Goal: Task Accomplishment & Management: Use online tool/utility

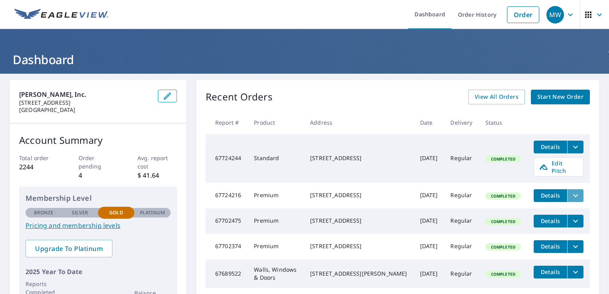
click at [571, 191] on icon "filesDropdownBtn-67724216" at bounding box center [576, 196] width 10 height 10
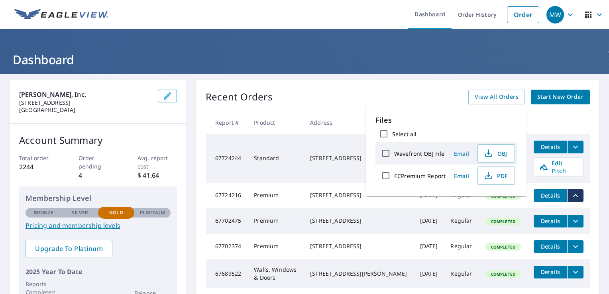
click at [371, 87] on div "Recent Orders View All Orders Start New Order Report # Product Address Date Del…" at bounding box center [397, 201] width 403 height 242
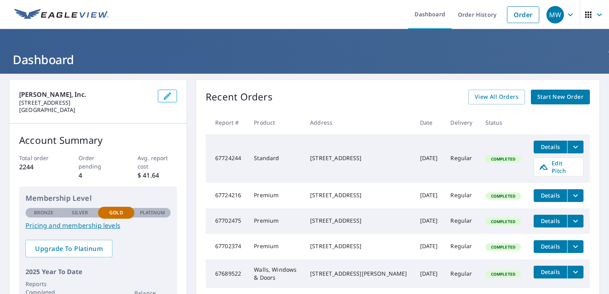
click at [548, 193] on span "Details" at bounding box center [550, 196] width 24 height 8
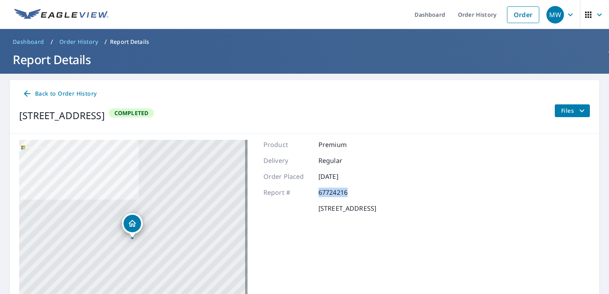
drag, startPoint x: 303, startPoint y: 192, endPoint x: 297, endPoint y: 191, distance: 6.0
click at [297, 191] on div "Report # 67724216" at bounding box center [319, 193] width 113 height 10
drag, startPoint x: 297, startPoint y: 191, endPoint x: 335, endPoint y: 192, distance: 37.9
click at [347, 103] on div "Back to Order History 2015 24th Ave S Minneapolis, MN 55406 Completed Files" at bounding box center [305, 106] width 590 height 53
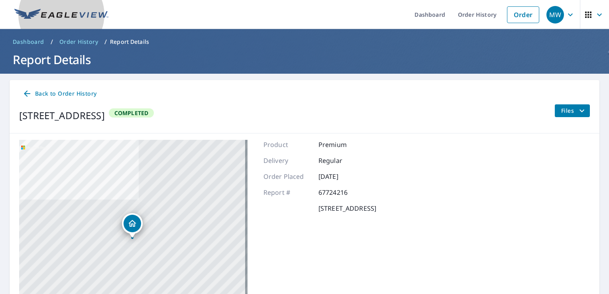
click at [31, 9] on img at bounding box center [61, 15] width 94 height 12
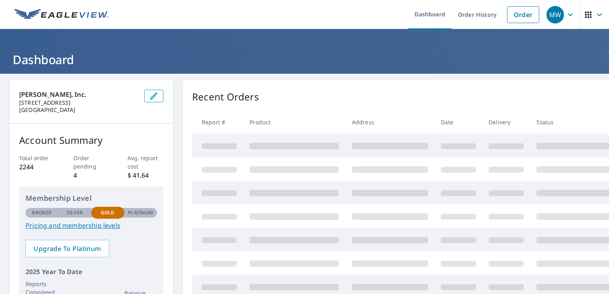
click at [566, 16] on icon "button" at bounding box center [571, 15] width 10 height 10
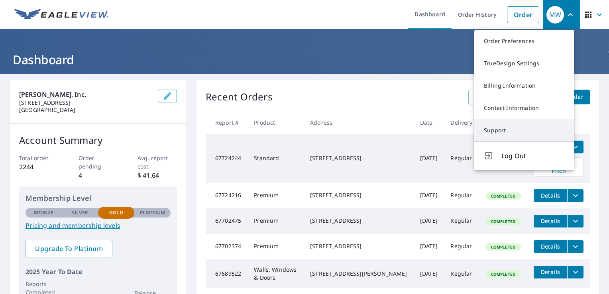
click at [513, 124] on link "Support" at bounding box center [524, 130] width 100 height 22
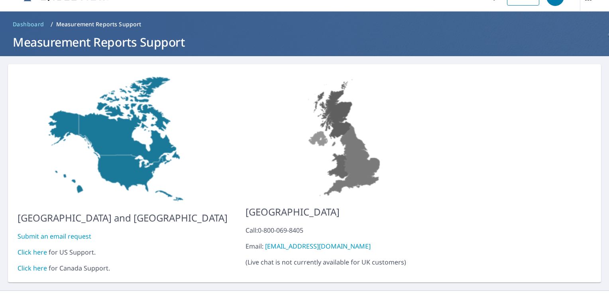
scroll to position [28, 0]
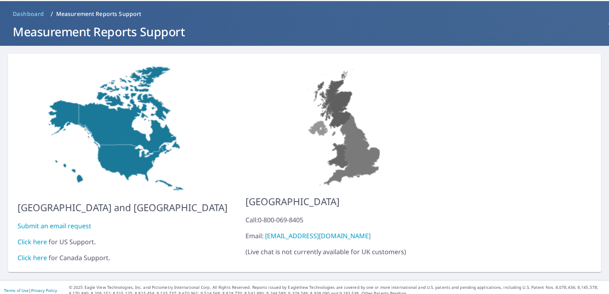
click at [50, 237] on div "Click here for US Support." at bounding box center [123, 242] width 210 height 10
click at [46, 237] on div "Click here for US Support." at bounding box center [123, 242] width 210 height 10
click at [44, 238] on link "Click here" at bounding box center [32, 242] width 29 height 9
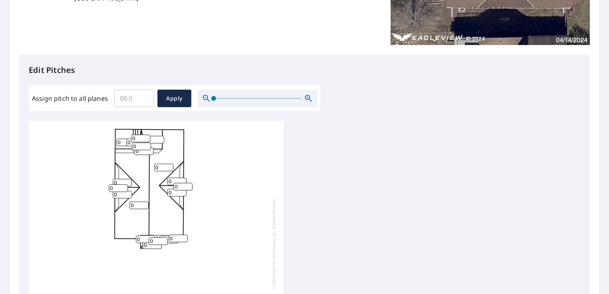
scroll to position [8, 0]
click at [134, 99] on input "Assign pitch to all planes" at bounding box center [133, 98] width 39 height 22
type input "8"
click at [172, 98] on span "Apply" at bounding box center [174, 99] width 21 height 10
type input "8"
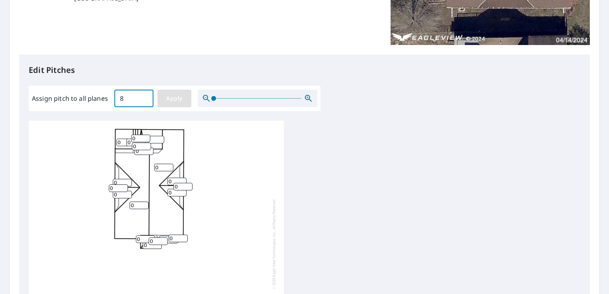
type input "8"
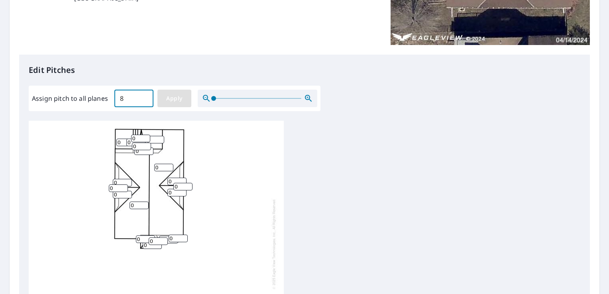
type input "8"
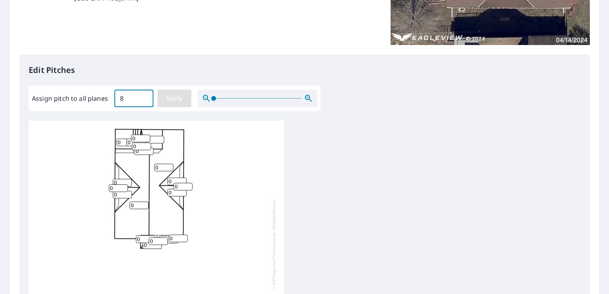
type input "8"
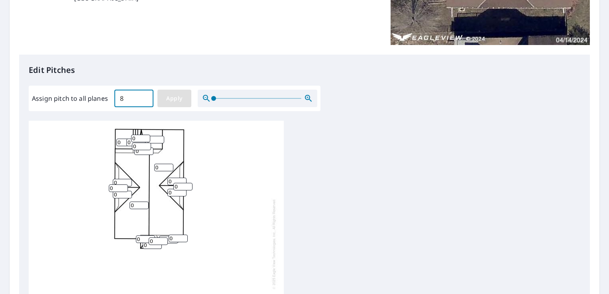
type input "8"
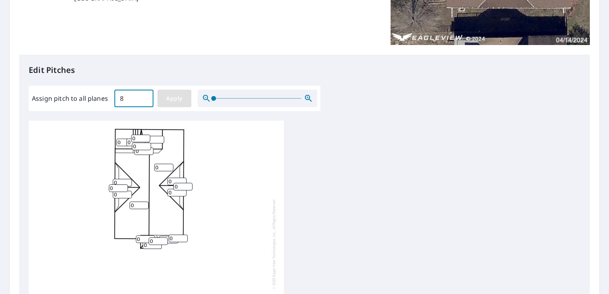
type input "8"
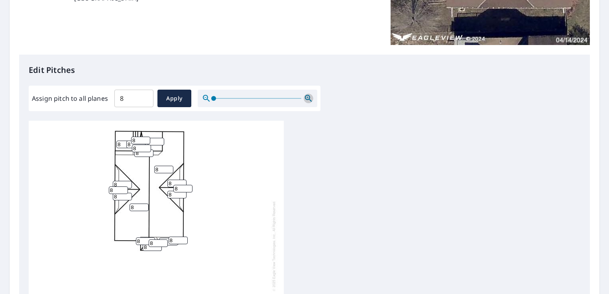
click at [309, 101] on icon "button" at bounding box center [309, 99] width 10 height 10
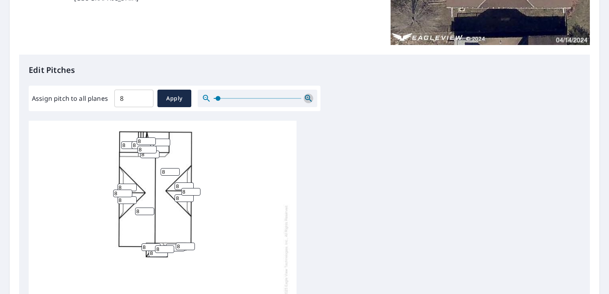
click at [310, 101] on icon "button" at bounding box center [308, 98] width 7 height 7
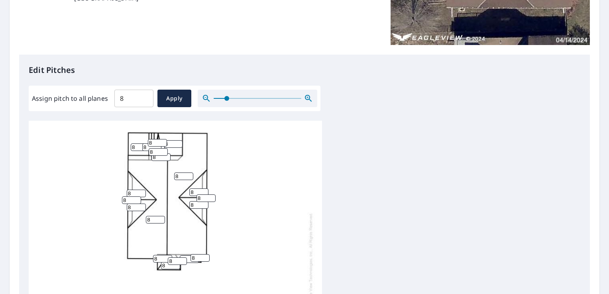
click at [310, 101] on icon "button" at bounding box center [308, 98] width 7 height 7
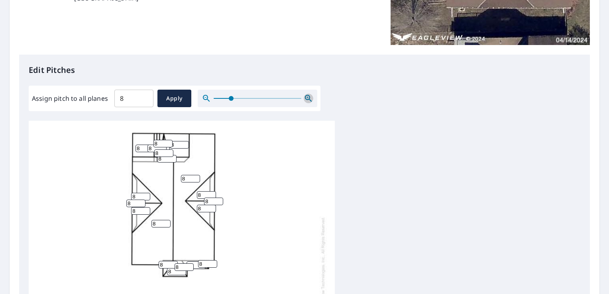
click at [310, 101] on icon "button" at bounding box center [308, 98] width 7 height 7
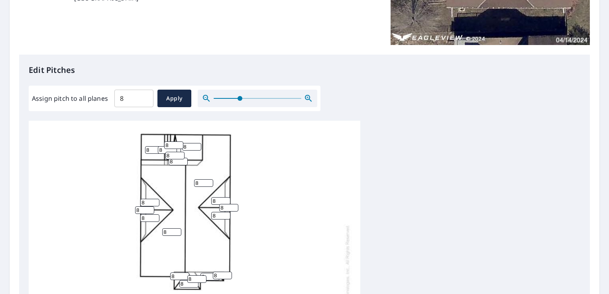
click at [310, 101] on icon "button" at bounding box center [308, 98] width 7 height 7
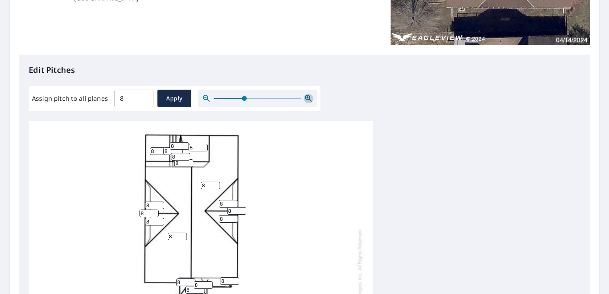
click at [310, 101] on icon "button" at bounding box center [308, 98] width 7 height 7
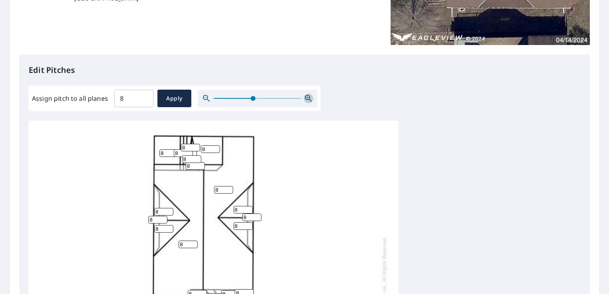
click at [310, 101] on icon "button" at bounding box center [308, 98] width 7 height 7
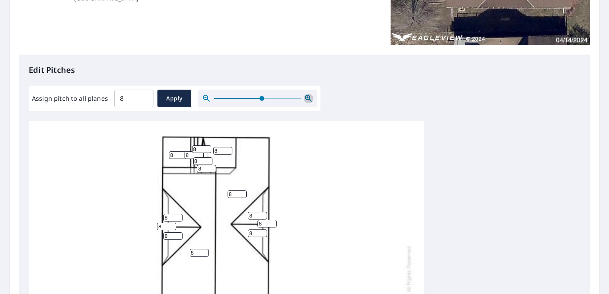
click at [310, 101] on icon "button" at bounding box center [308, 98] width 7 height 7
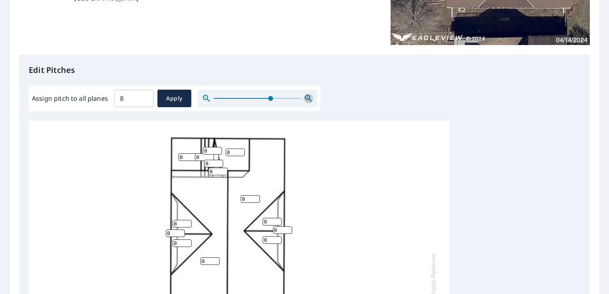
click at [310, 101] on icon "button" at bounding box center [308, 98] width 7 height 7
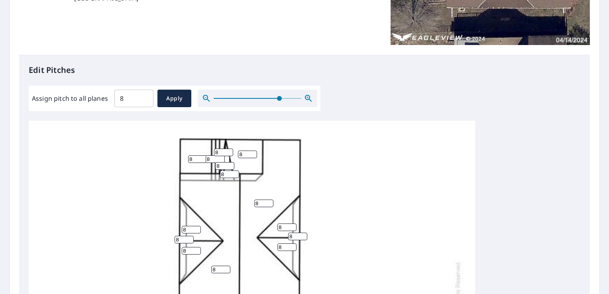
click at [310, 101] on icon "button" at bounding box center [308, 98] width 7 height 7
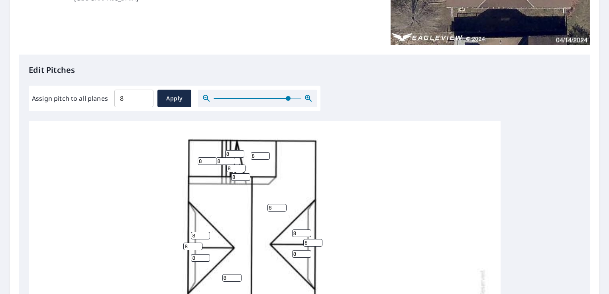
click at [310, 101] on icon "button" at bounding box center [308, 98] width 7 height 7
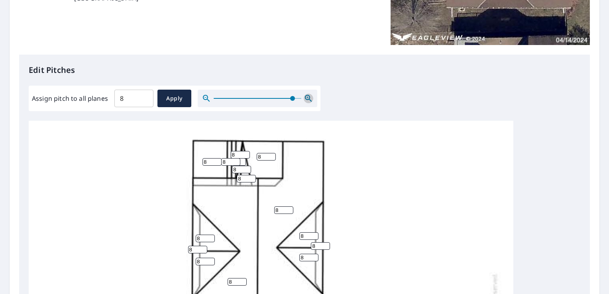
click at [310, 101] on icon "button" at bounding box center [308, 98] width 7 height 7
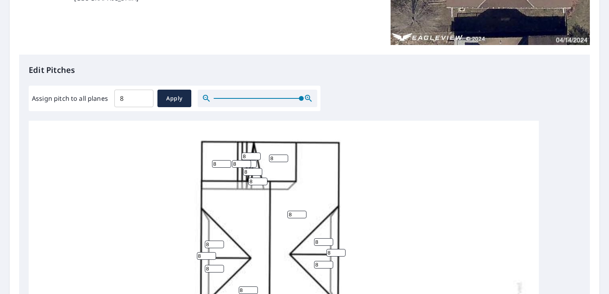
click at [250, 156] on input "8" at bounding box center [251, 157] width 19 height 8
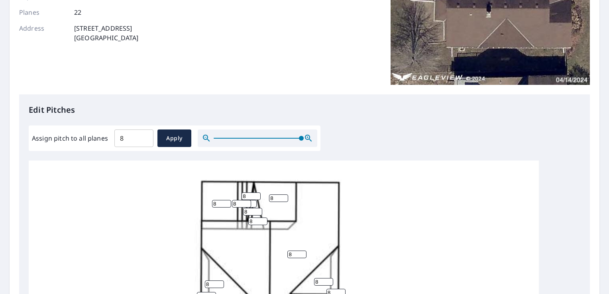
click at [247, 212] on input "8" at bounding box center [252, 212] width 19 height 8
type input "4"
click at [251, 198] on input "8" at bounding box center [251, 196] width 19 height 8
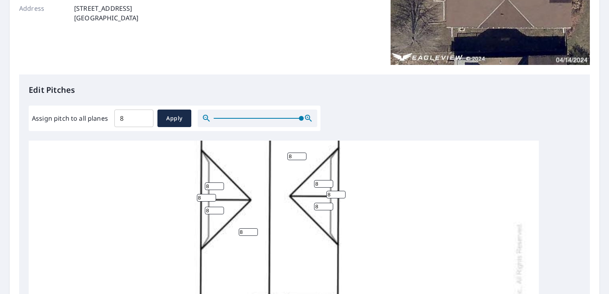
scroll to position [179, 0]
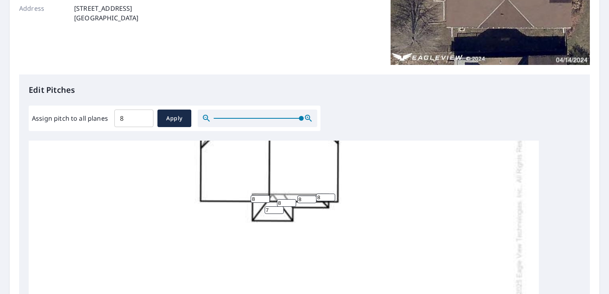
click at [277, 212] on input "7" at bounding box center [274, 210] width 19 height 8
click at [282, 212] on input "6" at bounding box center [274, 210] width 19 height 8
type input "5"
click at [281, 213] on input "5" at bounding box center [274, 210] width 19 height 8
click at [267, 201] on input "7" at bounding box center [260, 199] width 19 height 8
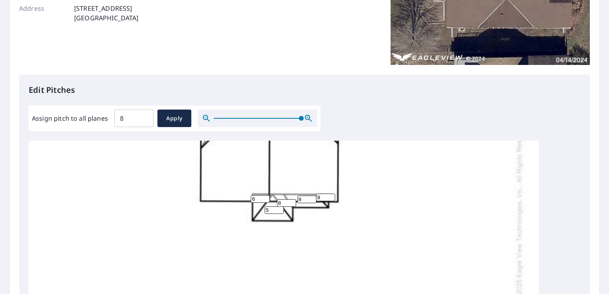
click at [267, 201] on input "6" at bounding box center [260, 199] width 19 height 8
type input "5"
click at [267, 201] on input "5" at bounding box center [260, 199] width 19 height 8
click at [291, 206] on input "8" at bounding box center [286, 203] width 19 height 8
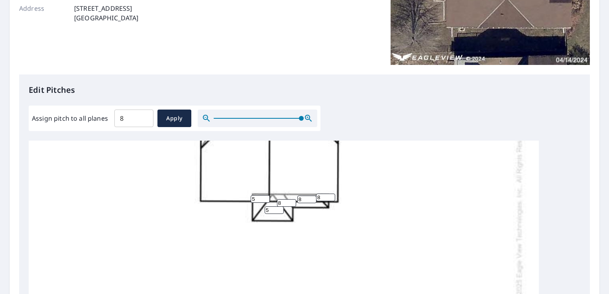
click at [291, 206] on input "8" at bounding box center [286, 203] width 19 height 8
click at [291, 205] on input "7" at bounding box center [286, 203] width 19 height 8
click at [291, 205] on input "6" at bounding box center [286, 203] width 19 height 8
type input "5"
click at [293, 204] on input "5" at bounding box center [286, 203] width 19 height 8
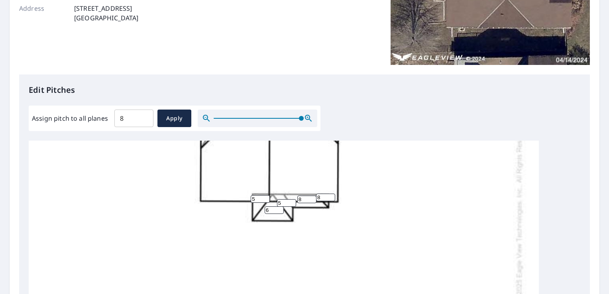
type input "6"
click at [281, 208] on input "6" at bounding box center [274, 210] width 19 height 8
type input "6"
click at [267, 197] on input "6" at bounding box center [260, 199] width 19 height 8
type input "6"
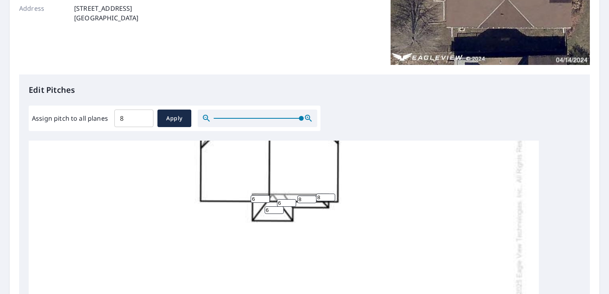
click at [293, 201] on input "6" at bounding box center [286, 203] width 19 height 8
click at [312, 200] on input "7" at bounding box center [306, 200] width 19 height 8
type input "6"
click at [312, 200] on input "6" at bounding box center [306, 200] width 19 height 8
click at [333, 198] on input "7" at bounding box center [325, 198] width 19 height 8
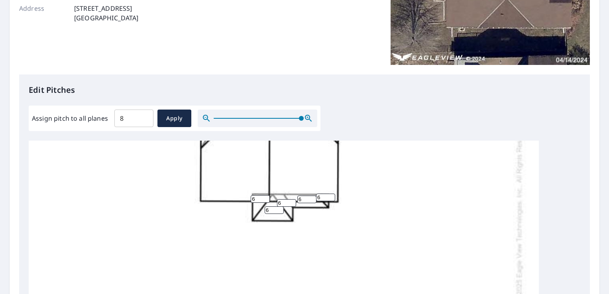
type input "6"
click at [333, 198] on input "6" at bounding box center [325, 198] width 19 height 8
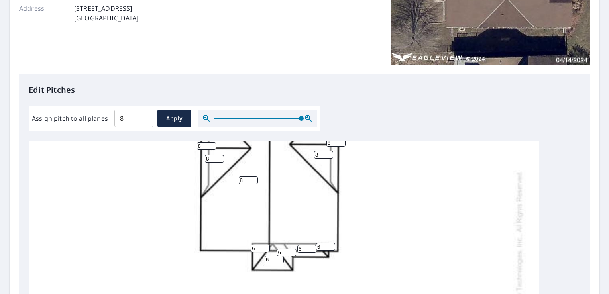
scroll to position [129, 0]
click at [388, 236] on div "8 8 8 8 8 8 8 8 8 8 8 8 6 6 8 6 8 8 6 8 4 6" at bounding box center [284, 262] width 510 height 501
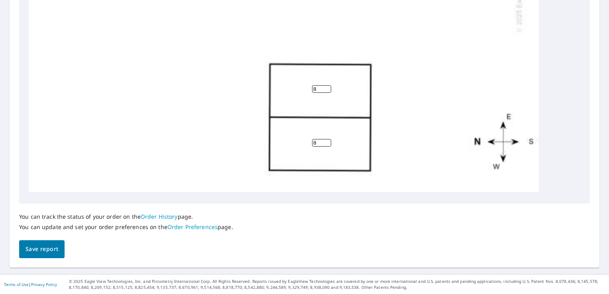
scroll to position [237, 0]
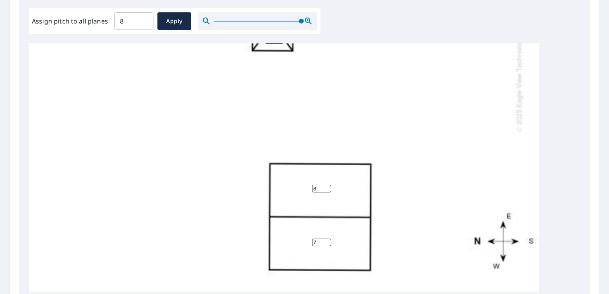
click at [326, 239] on input "7" at bounding box center [321, 243] width 19 height 8
click at [326, 239] on input "6" at bounding box center [321, 243] width 19 height 8
type input "5"
click at [326, 239] on input "5" at bounding box center [321, 243] width 19 height 8
click at [326, 186] on input "7" at bounding box center [321, 189] width 19 height 8
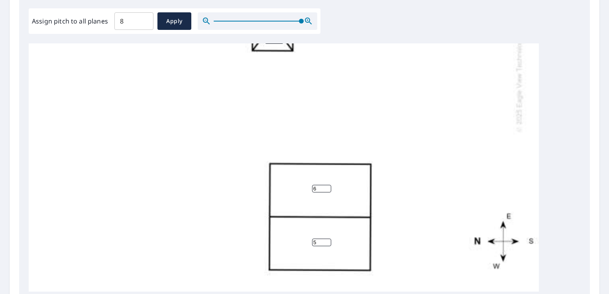
click at [326, 186] on input "6" at bounding box center [321, 189] width 19 height 8
click at [326, 186] on input "5" at bounding box center [321, 189] width 19 height 8
click at [326, 186] on input "4" at bounding box center [321, 189] width 19 height 8
click at [328, 185] on input "5" at bounding box center [321, 189] width 19 height 8
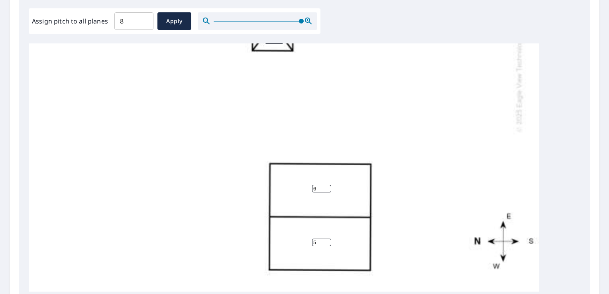
type input "6"
click at [328, 185] on input "6" at bounding box center [321, 189] width 19 height 8
type input "6"
click at [328, 239] on input "6" at bounding box center [321, 243] width 19 height 8
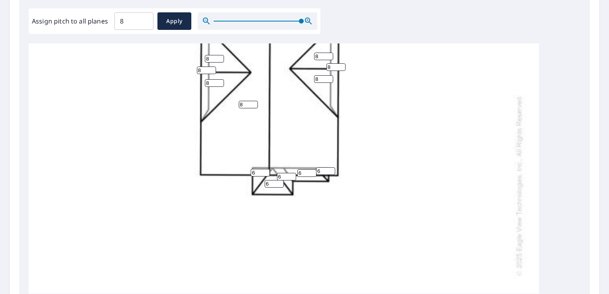
click at [401, 197] on div "8 8 6 6 8 8 8 8 8 8 8 8 6 6 8 6 8 8 6 8 4 6" at bounding box center [284, 185] width 510 height 501
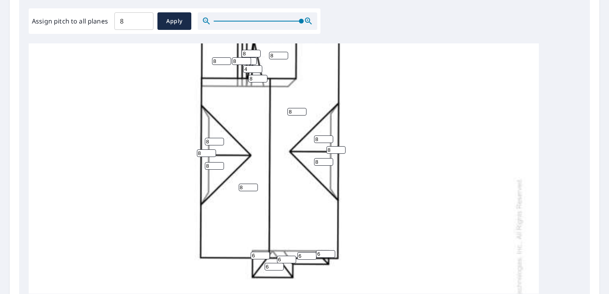
scroll to position [0, 0]
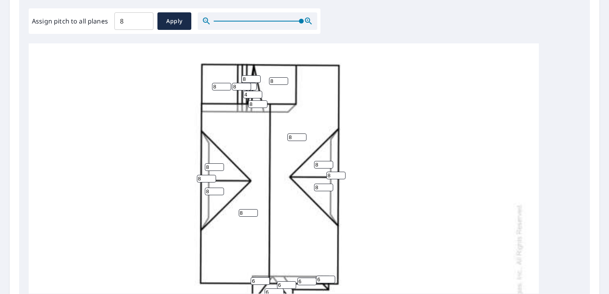
click at [204, 23] on icon "button" at bounding box center [207, 21] width 10 height 10
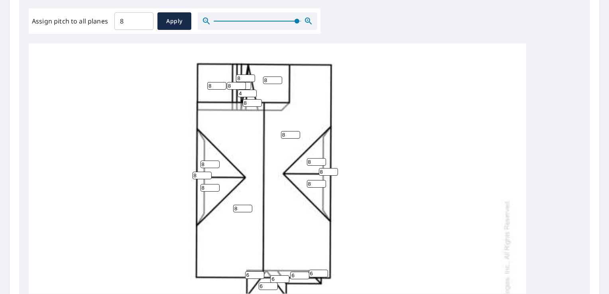
click at [204, 23] on icon "button" at bounding box center [207, 21] width 10 height 10
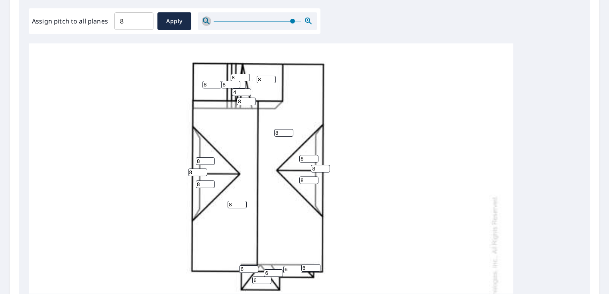
click at [204, 23] on icon "button" at bounding box center [207, 21] width 10 height 10
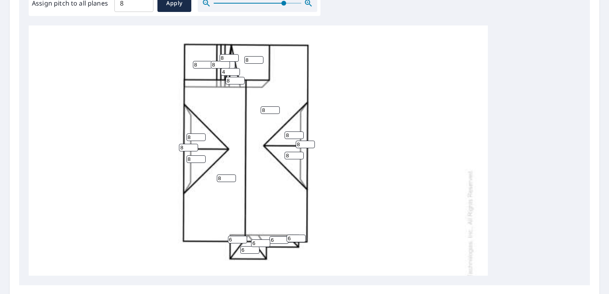
scroll to position [336, 0]
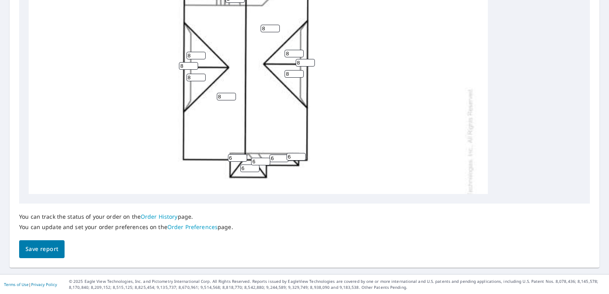
click at [57, 254] on span "Save report" at bounding box center [42, 249] width 33 height 10
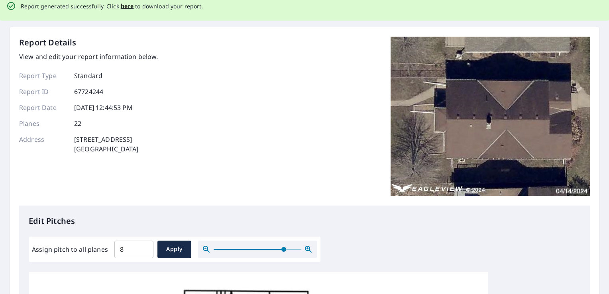
scroll to position [0, 0]
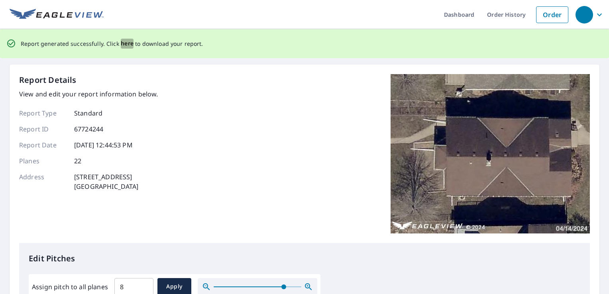
click at [128, 44] on span "here" at bounding box center [127, 44] width 13 height 10
